Goal: Transaction & Acquisition: Purchase product/service

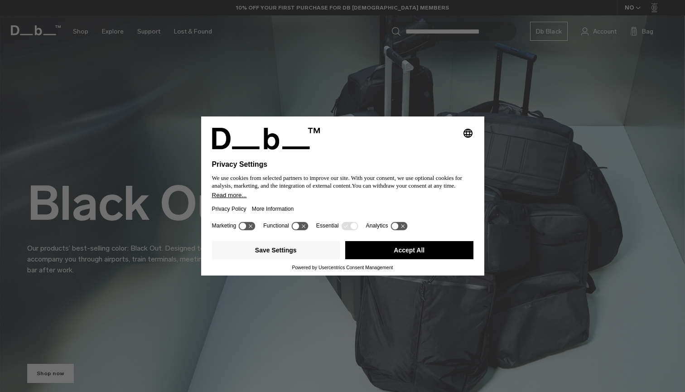
click at [403, 248] on button "Accept All" at bounding box center [409, 250] width 128 height 18
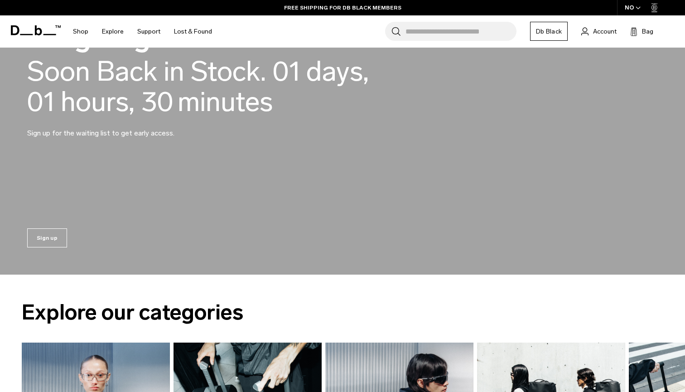
scroll to position [646, 0]
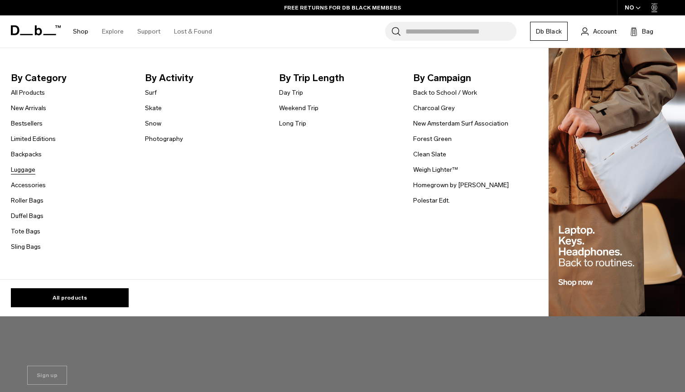
click at [26, 170] on link "Luggage" at bounding box center [23, 170] width 24 height 10
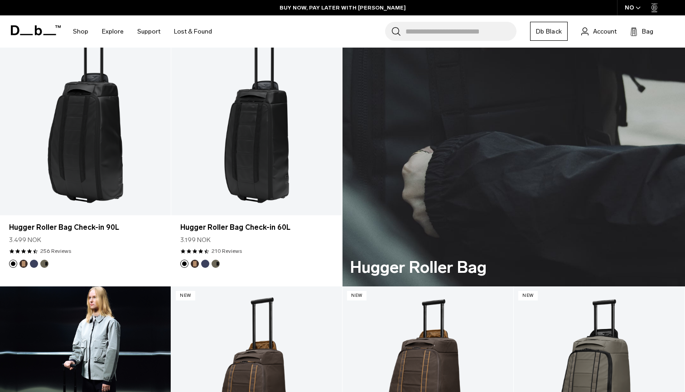
scroll to position [1911, 0]
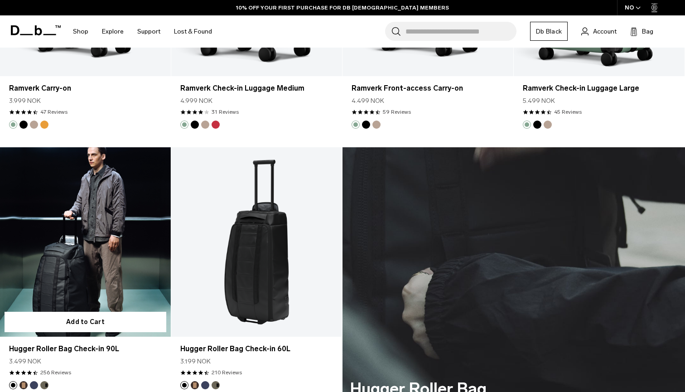
click at [102, 207] on link "Hugger Roller Bag Check-in 90L" at bounding box center [85, 242] width 171 height 190
